Goal: Information Seeking & Learning: Learn about a topic

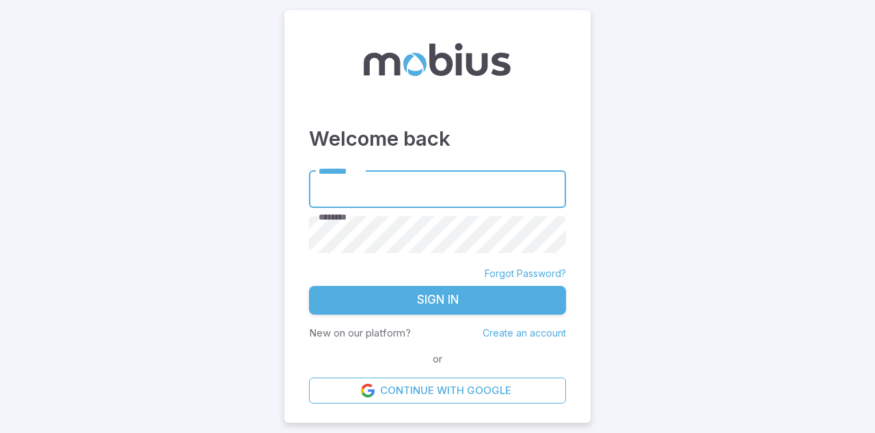
type input "******"
click at [435, 301] on button "Sign In" at bounding box center [437, 300] width 257 height 29
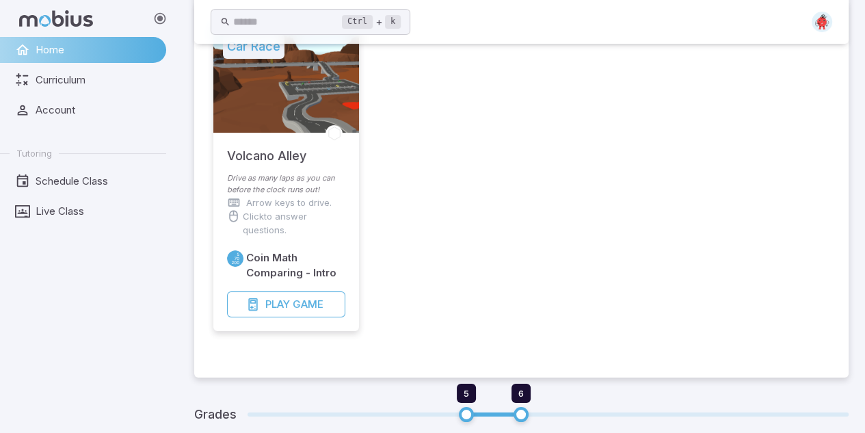
scroll to position [621, 0]
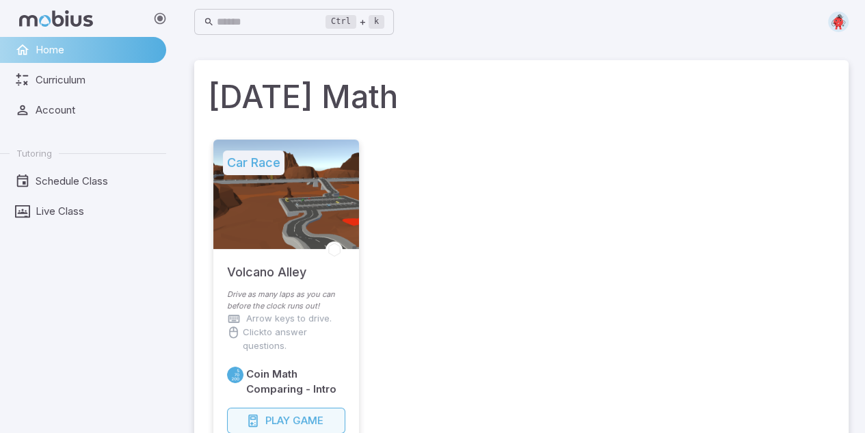
click at [317, 426] on span "Game" at bounding box center [308, 420] width 31 height 15
click at [310, 419] on span "Game" at bounding box center [308, 420] width 31 height 15
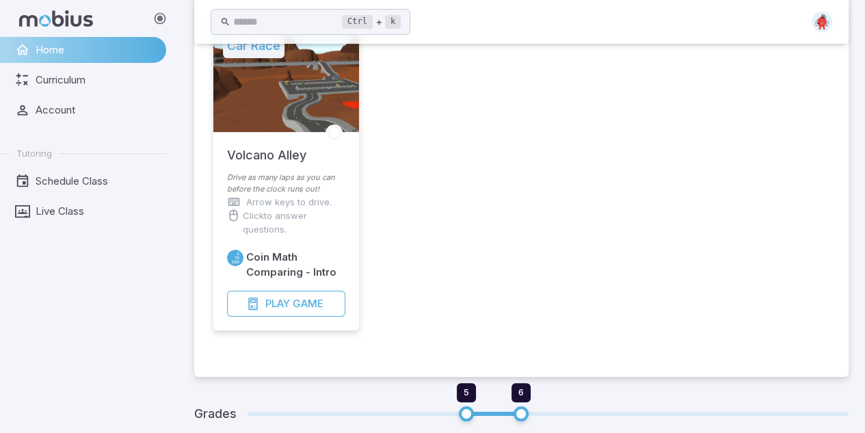
scroll to position [230, 0]
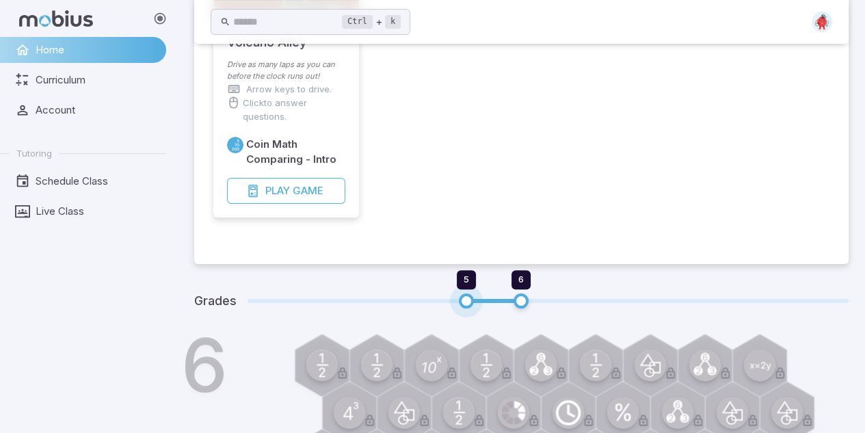
type input "*"
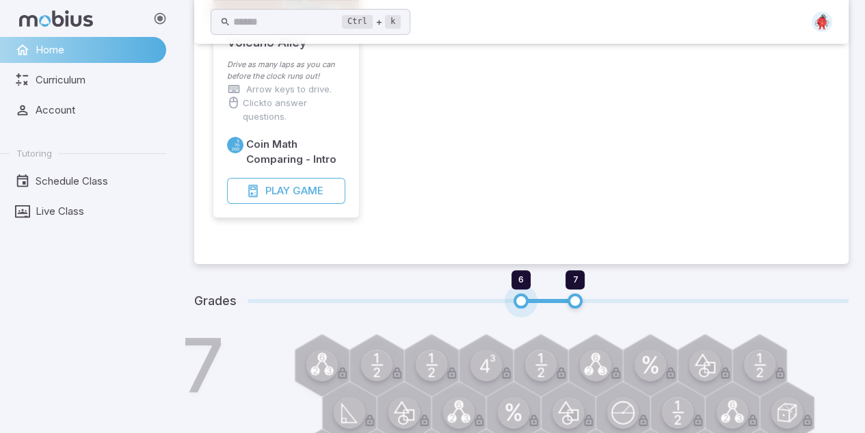
type input "*"
drag, startPoint x: 464, startPoint y: 296, endPoint x: 478, endPoint y: 296, distance: 14.4
click at [474, 296] on span "5" at bounding box center [466, 300] width 15 height 15
type input "*"
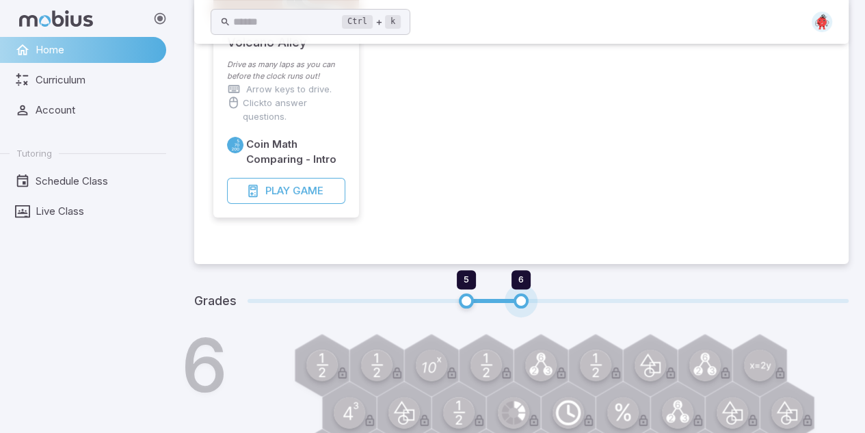
drag, startPoint x: 582, startPoint y: 301, endPoint x: 520, endPoint y: 299, distance: 62.3
click at [520, 299] on span "6" at bounding box center [520, 300] width 15 height 15
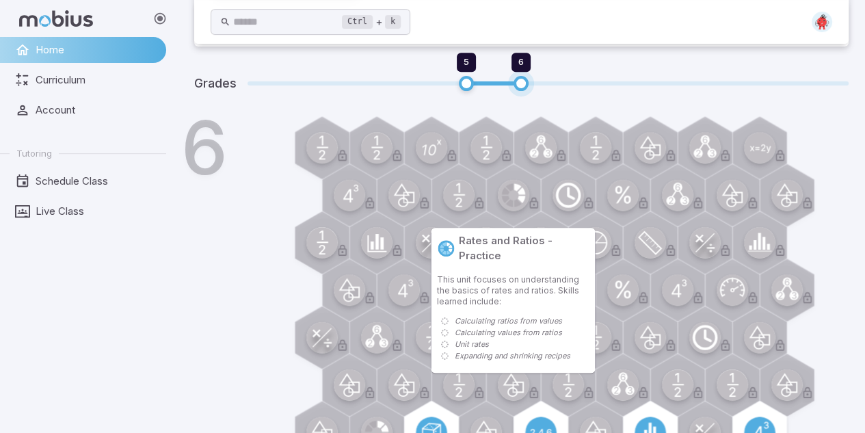
scroll to position [437, 0]
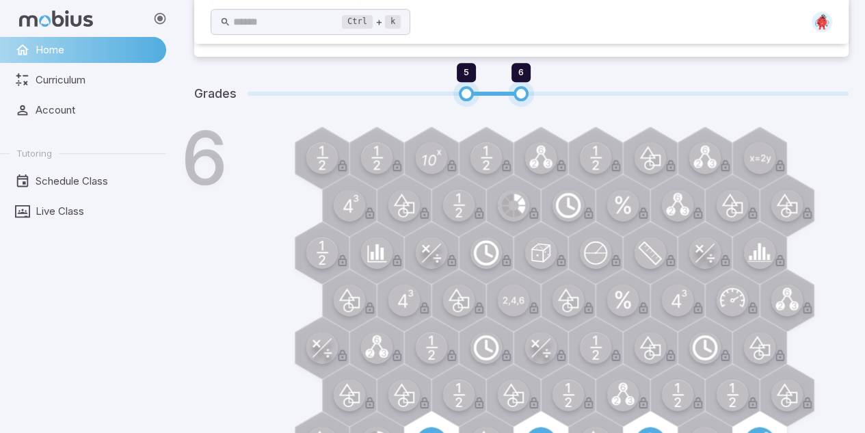
click at [473, 97] on span "5" at bounding box center [466, 93] width 15 height 15
click at [470, 73] on span "5" at bounding box center [466, 72] width 19 height 19
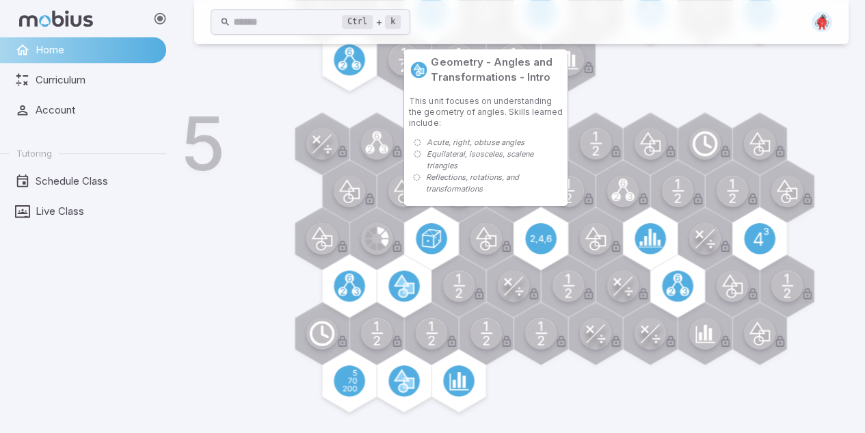
scroll to position [197, 0]
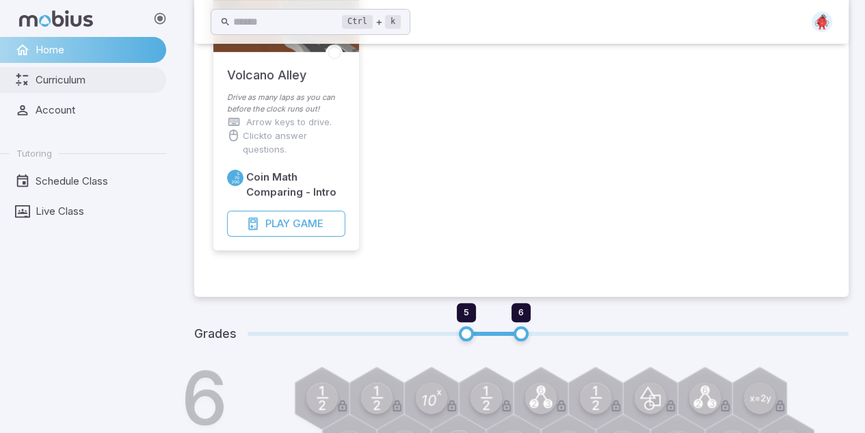
click at [104, 80] on span "Curriculum" at bounding box center [96, 79] width 121 height 15
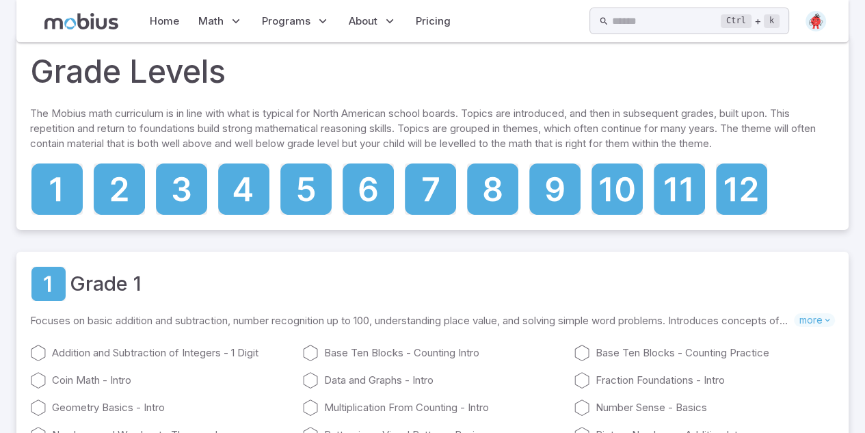
scroll to position [27, 0]
click at [298, 195] on icon at bounding box center [305, 184] width 51 height 51
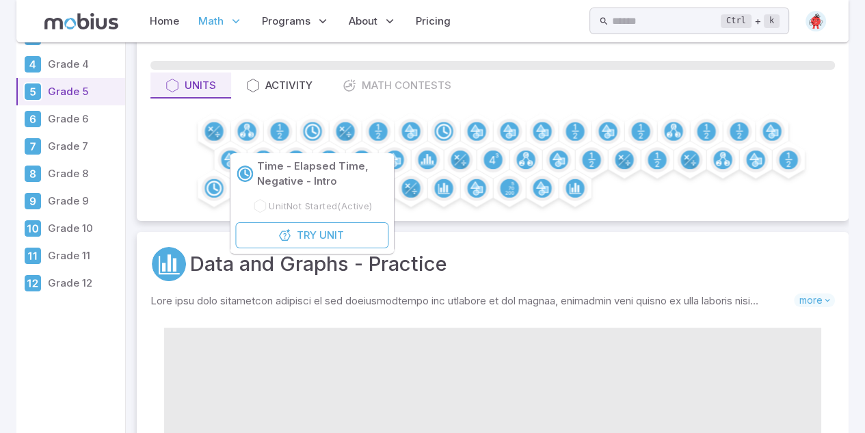
scroll to position [94, 0]
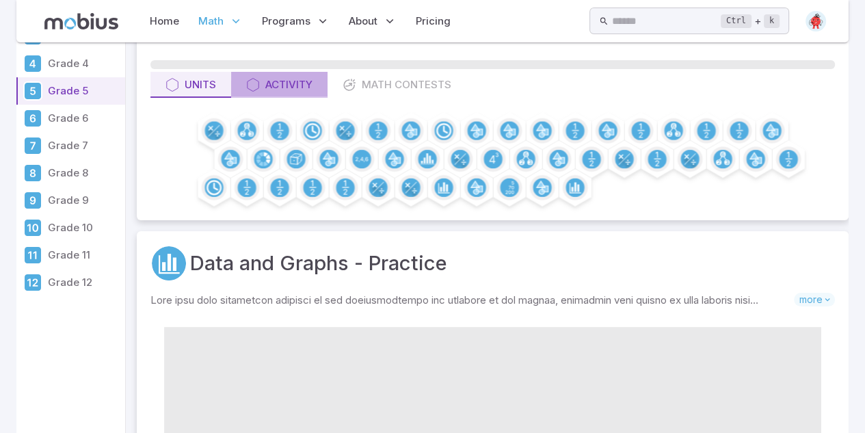
click at [286, 86] on div "Activity" at bounding box center [279, 84] width 66 height 15
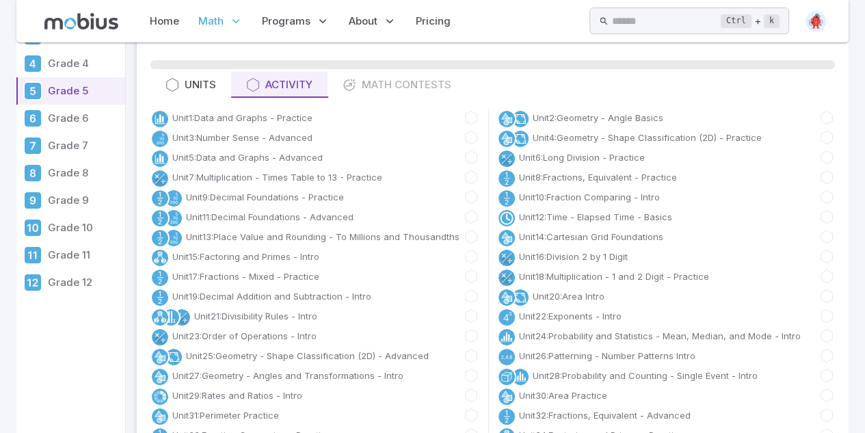
click at [399, 84] on div "Units Activity Math Contests" at bounding box center [492, 85] width 684 height 26
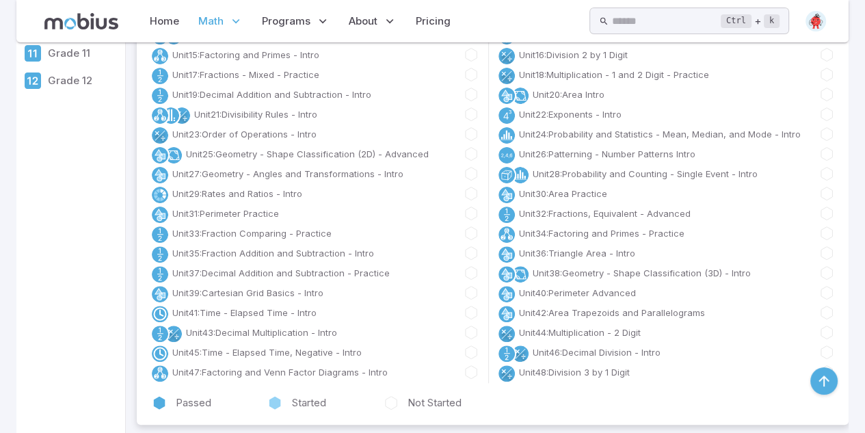
scroll to position [296, 0]
click at [809, 23] on img at bounding box center [815, 21] width 21 height 21
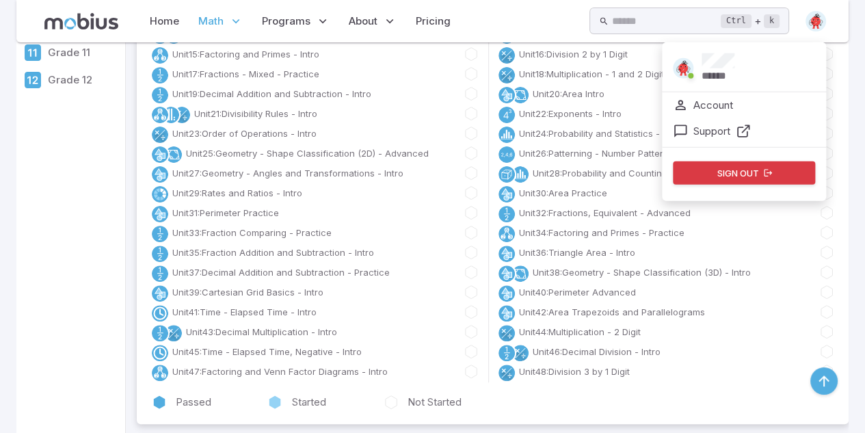
click at [741, 176] on button "Sign out" at bounding box center [744, 172] width 142 height 23
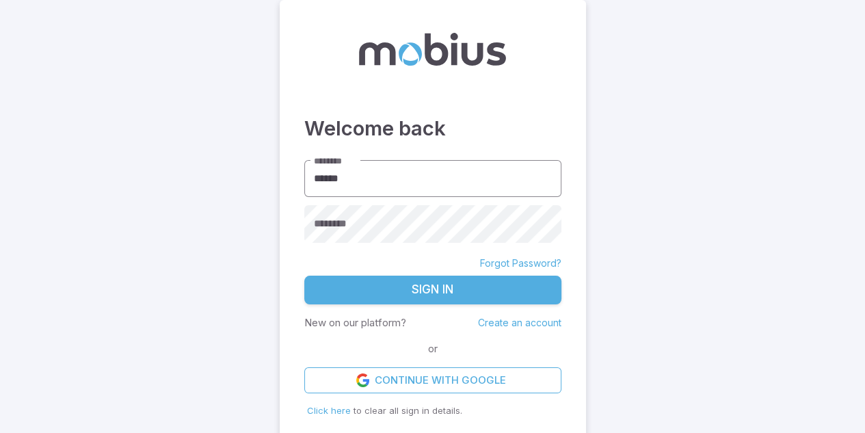
click at [343, 178] on input "******" at bounding box center [432, 179] width 257 height 38
type input "*******"
click at [444, 293] on button "Sign In" at bounding box center [432, 290] width 257 height 29
